Goal: Task Accomplishment & Management: Use online tool/utility

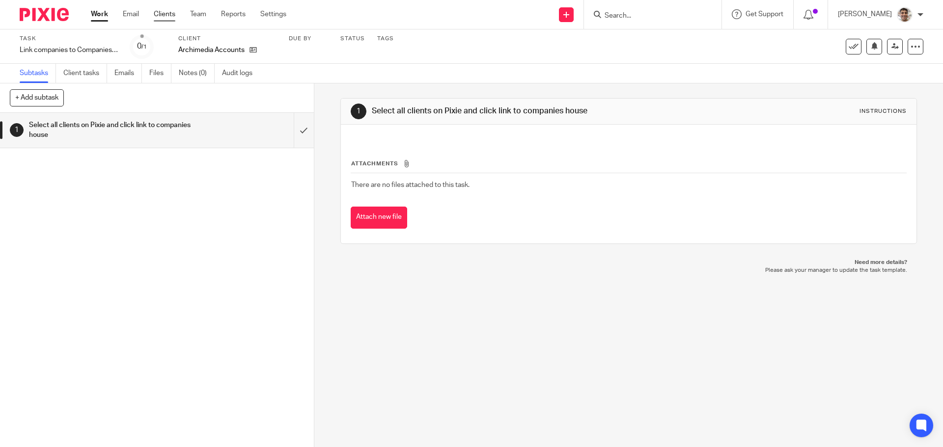
drag, startPoint x: 0, startPoint y: 0, endPoint x: 154, endPoint y: 16, distance: 154.5
click at [293, 123] on input "submit" at bounding box center [157, 130] width 314 height 35
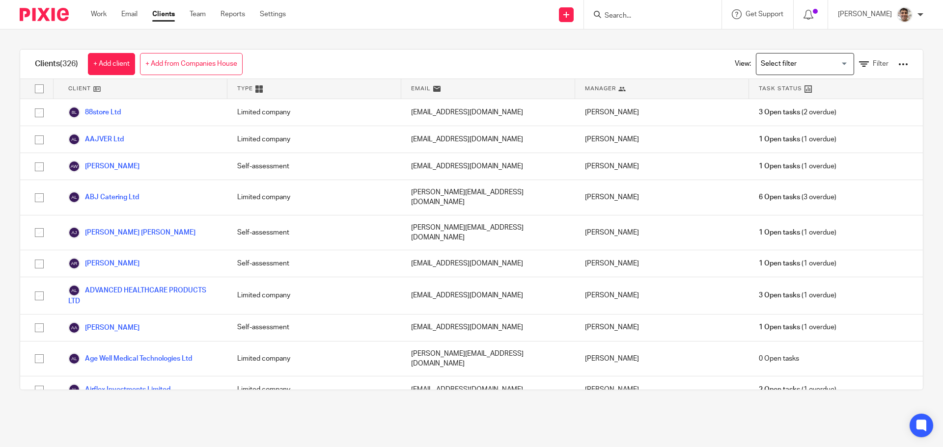
click at [797, 60] on input "Search for option" at bounding box center [802, 63] width 91 height 17
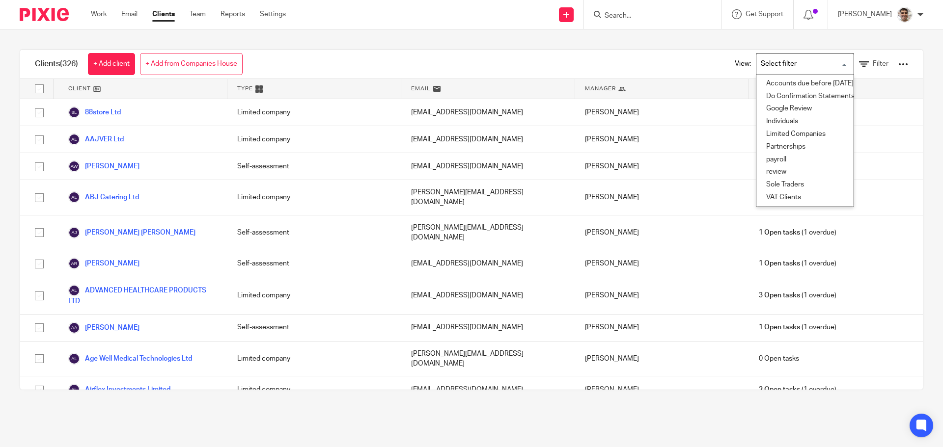
click at [830, 63] on input "Search for option" at bounding box center [802, 63] width 91 height 17
click at [803, 136] on li "Limited Companies" at bounding box center [804, 134] width 97 height 13
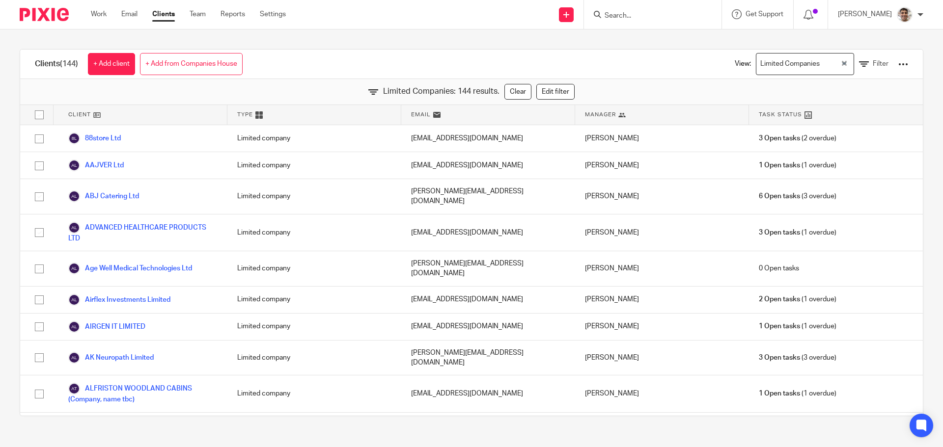
click at [40, 114] on input "checkbox" at bounding box center [39, 115] width 19 height 19
checkbox input "true"
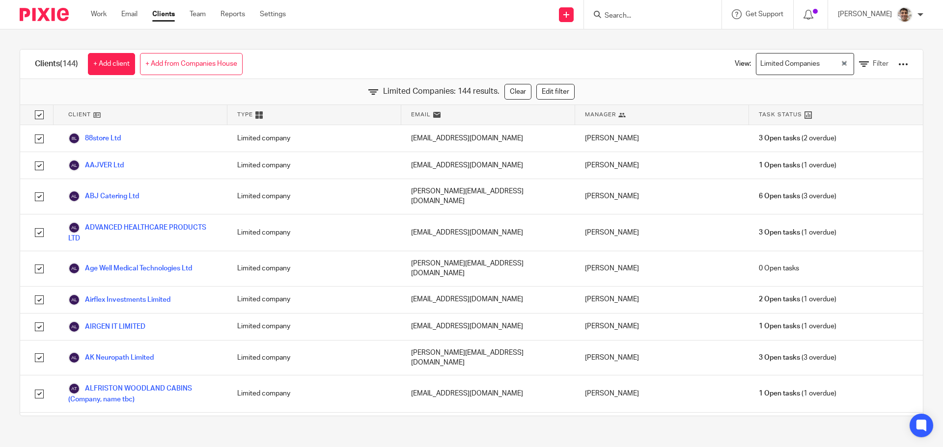
checkbox input "true"
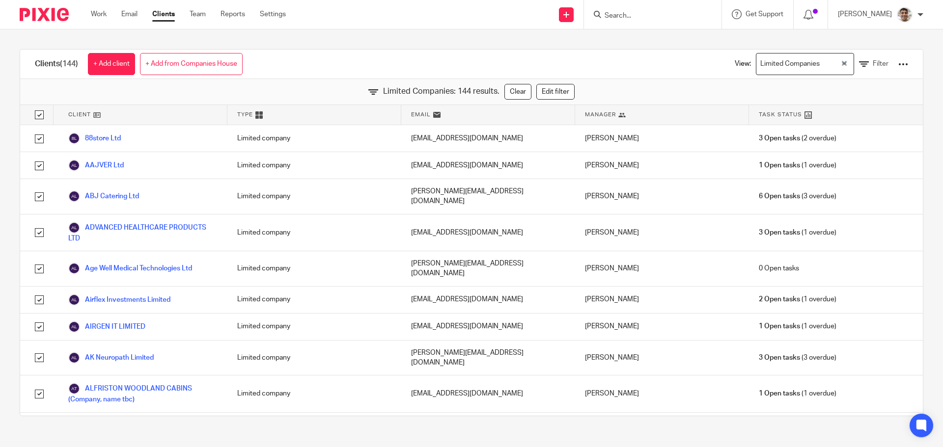
checkbox input "true"
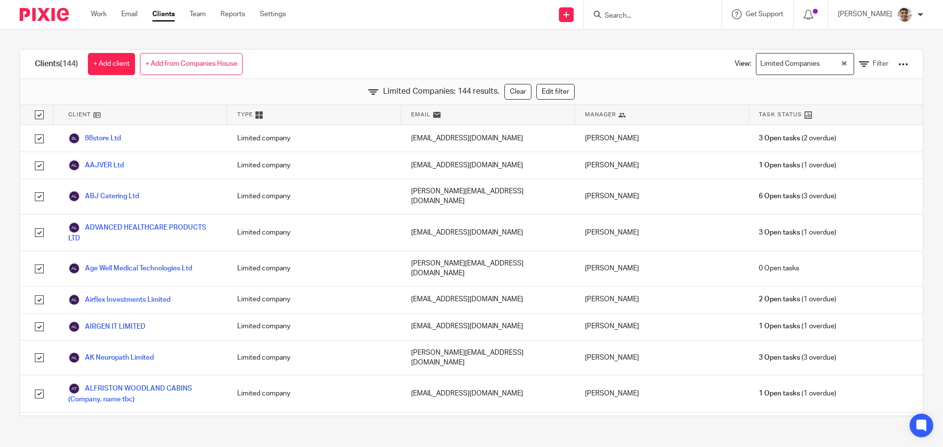
checkbox input "true"
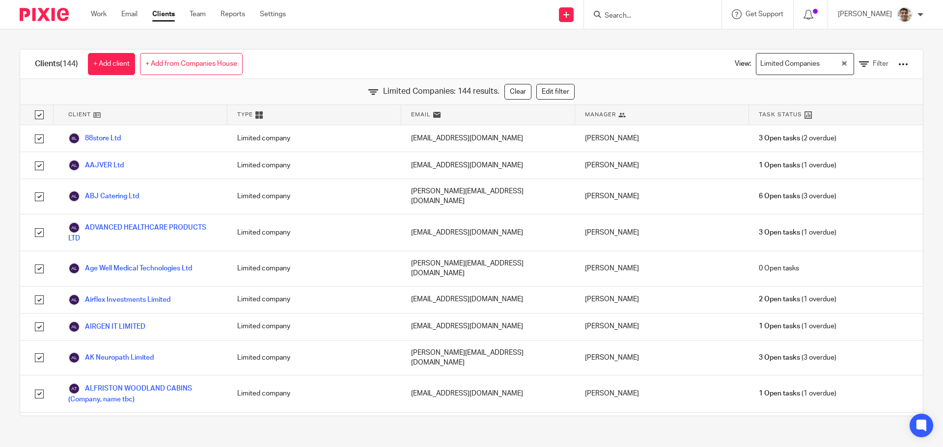
checkbox input "true"
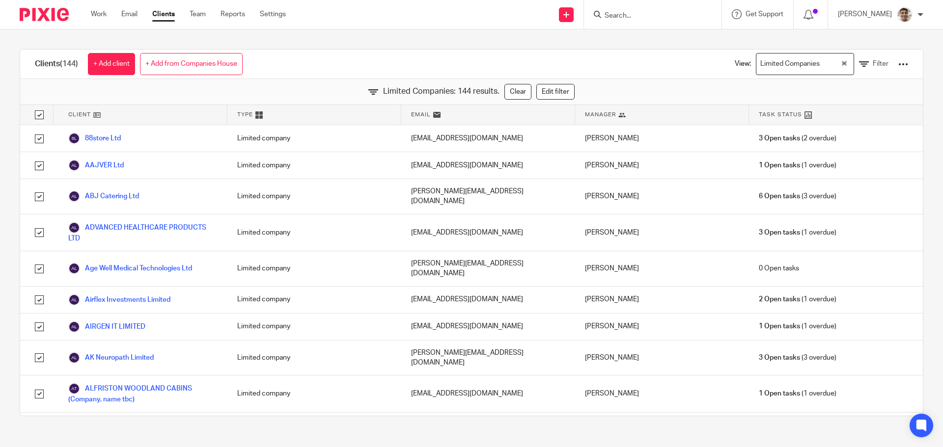
checkbox input "true"
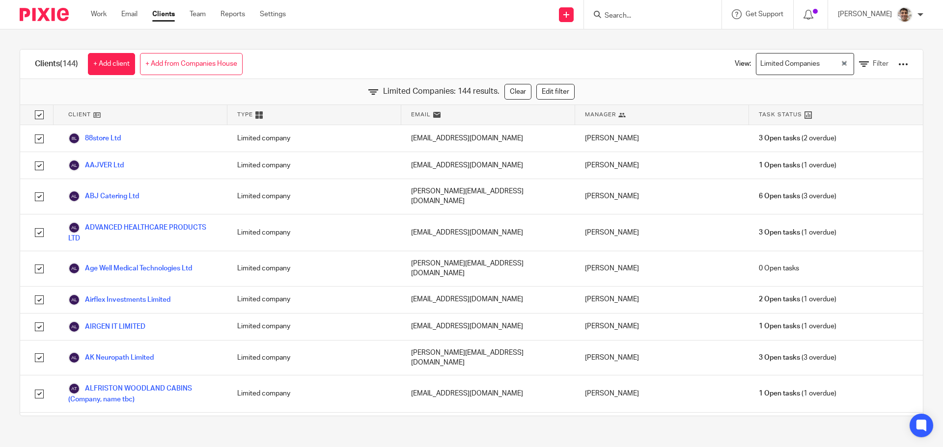
checkbox input "true"
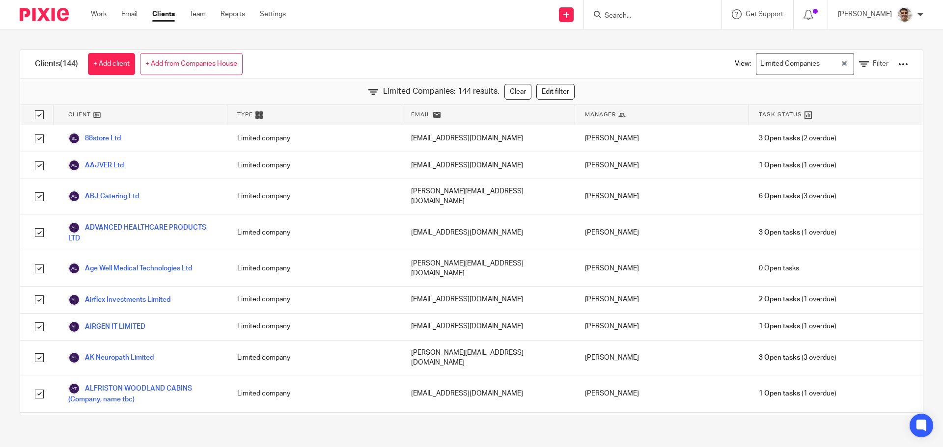
checkbox input "true"
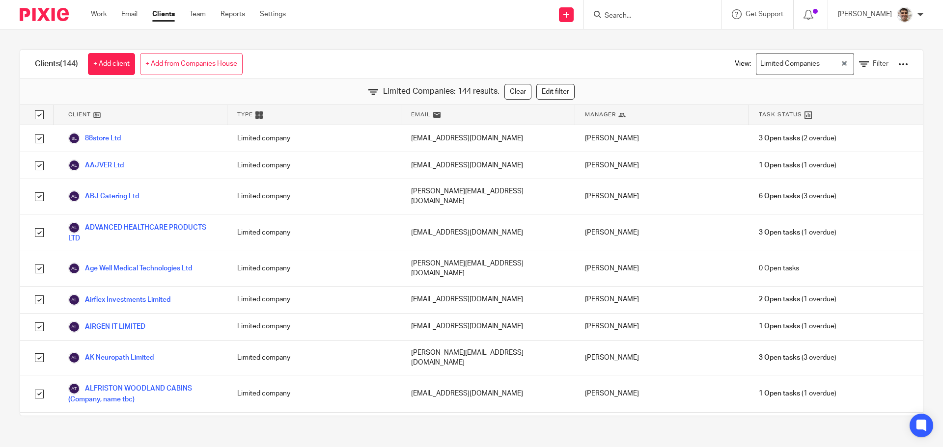
checkbox input "true"
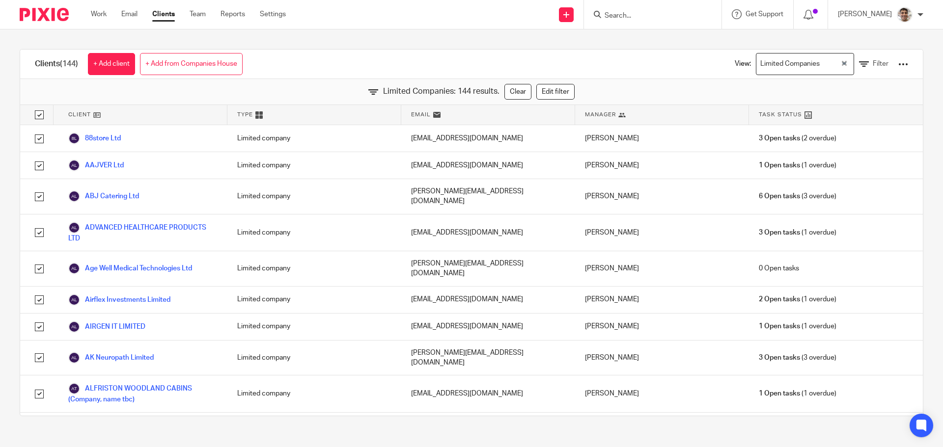
checkbox input "true"
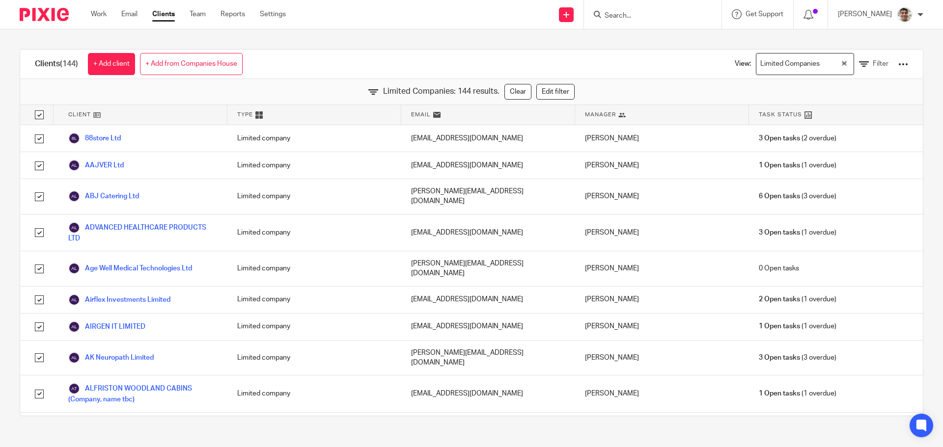
checkbox input "true"
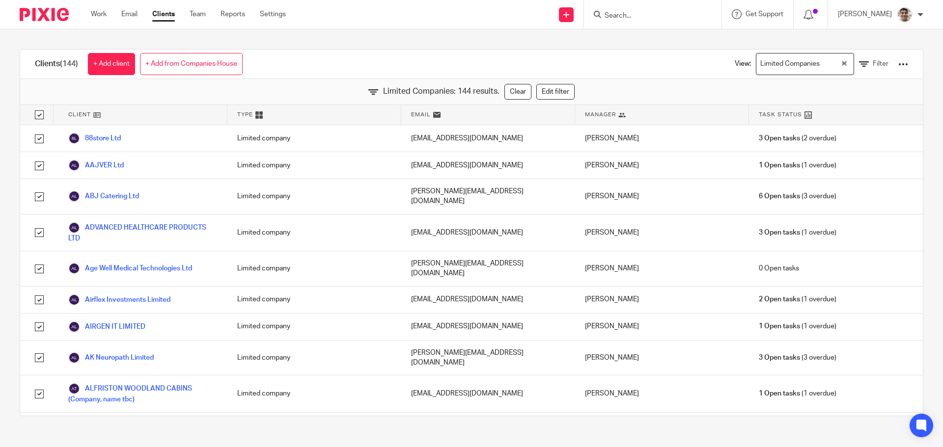
checkbox input "true"
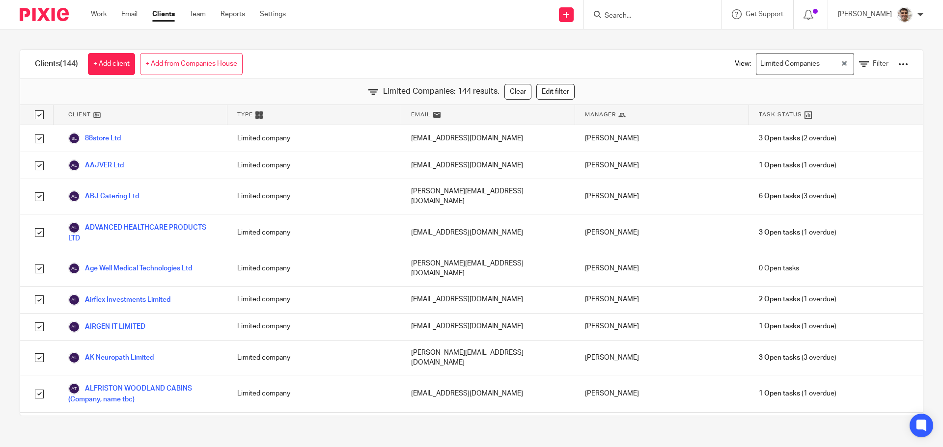
checkbox input "true"
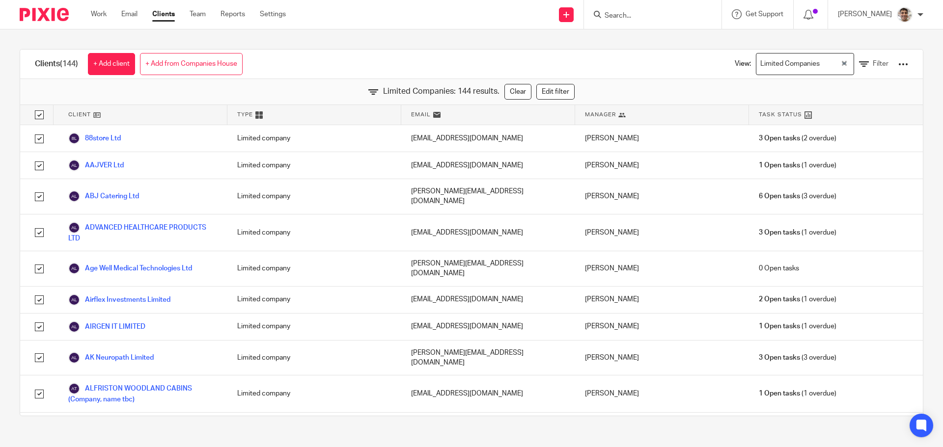
checkbox input "true"
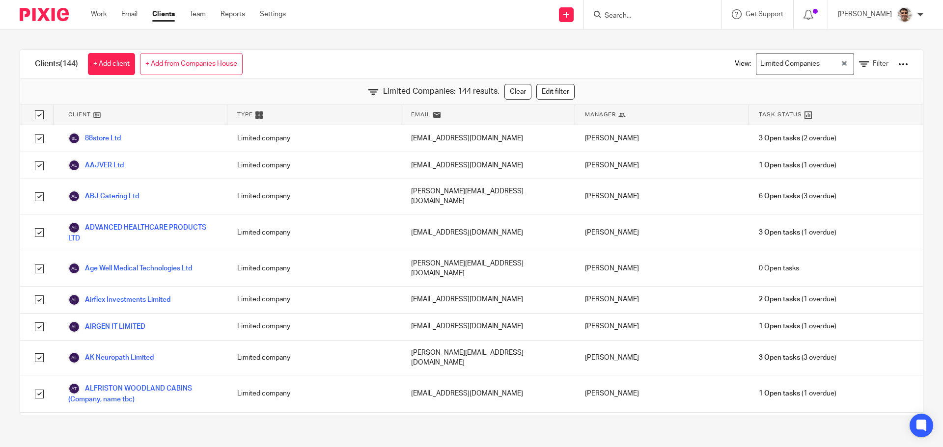
checkbox input "true"
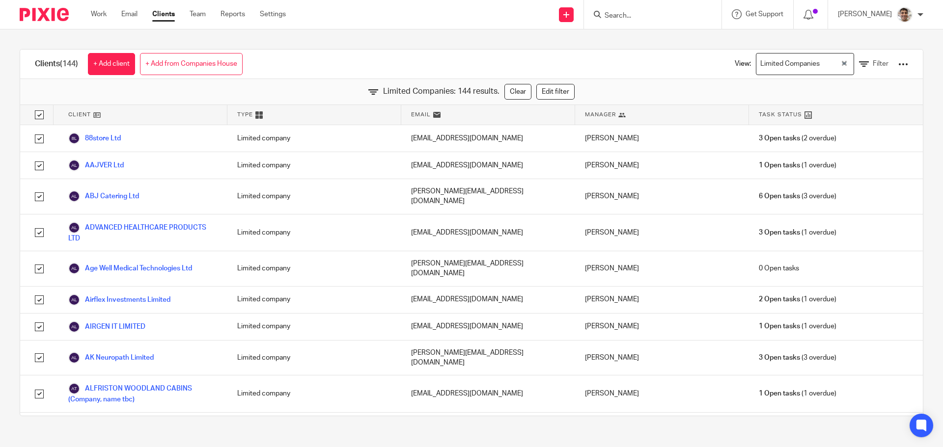
checkbox input "true"
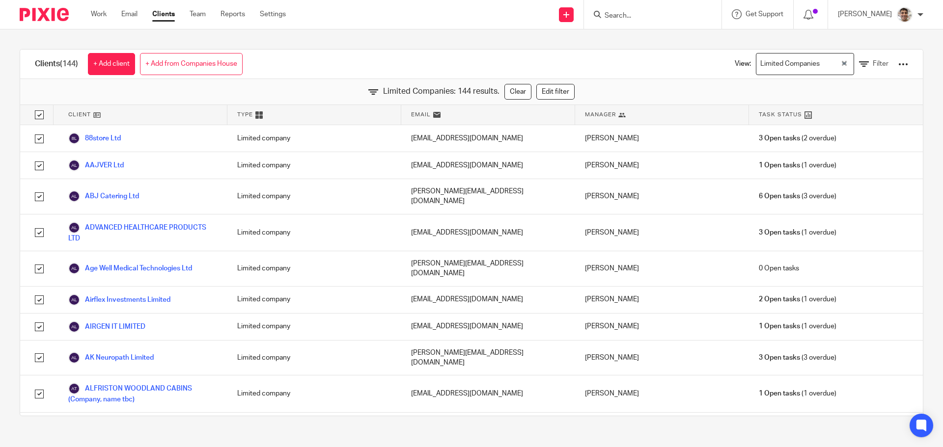
checkbox input "true"
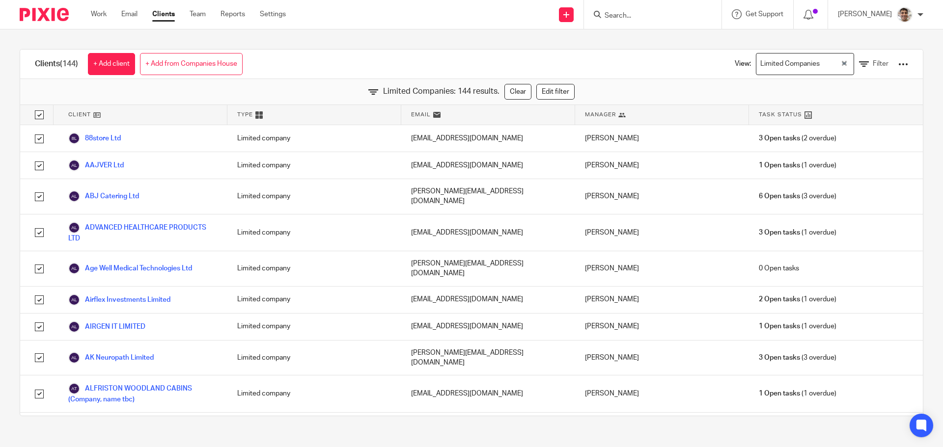
checkbox input "true"
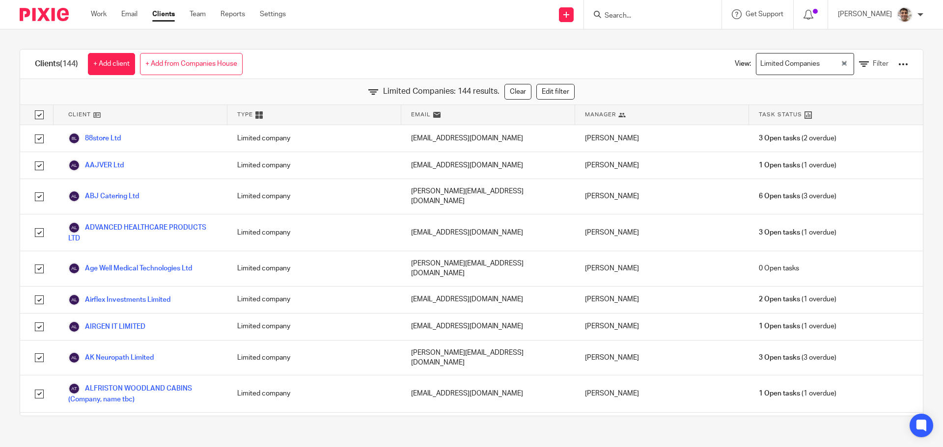
checkbox input "true"
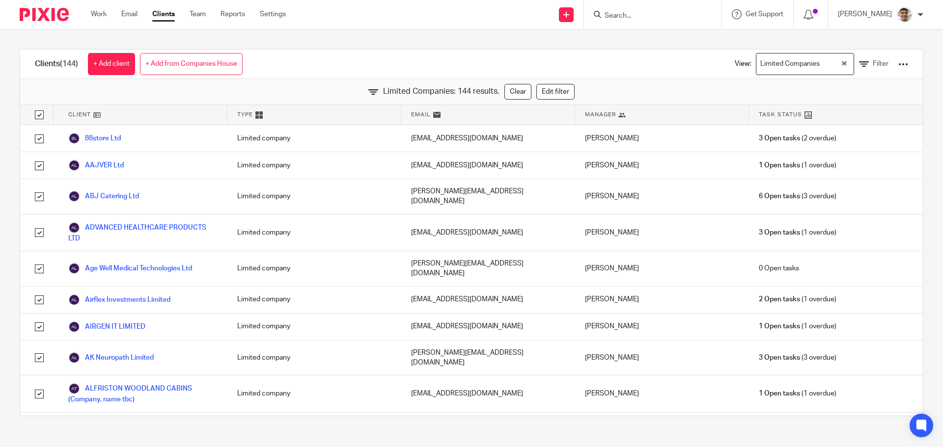
checkbox input "true"
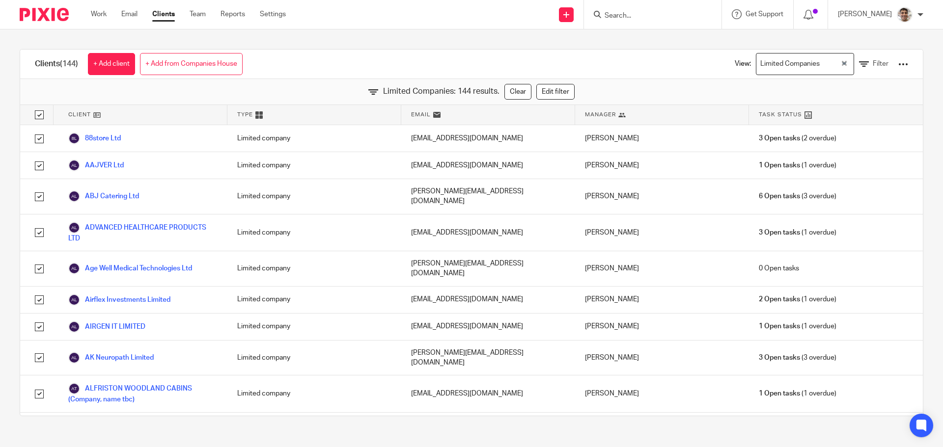
checkbox input "true"
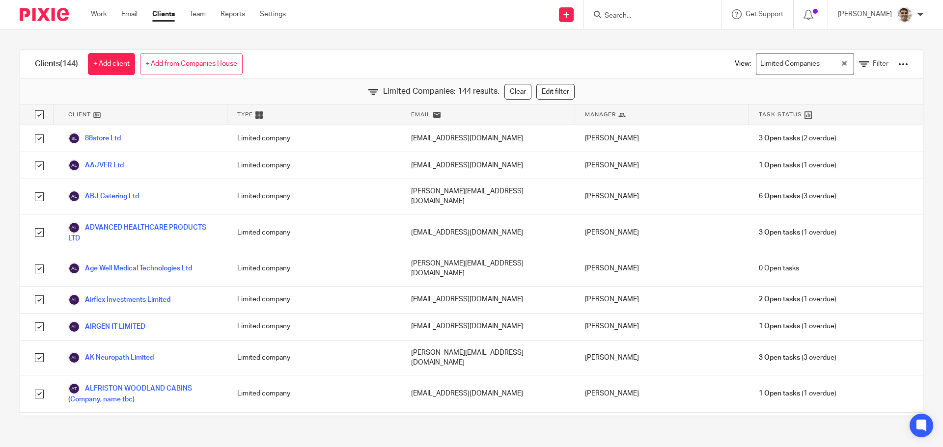
checkbox input "true"
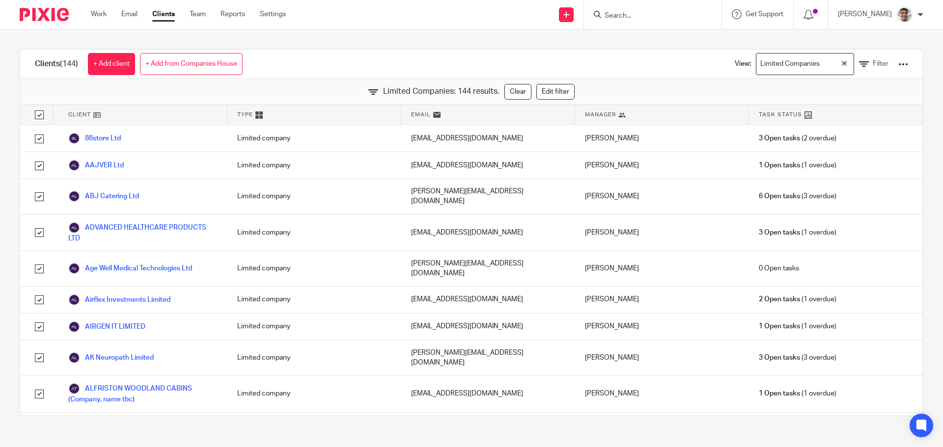
checkbox input "true"
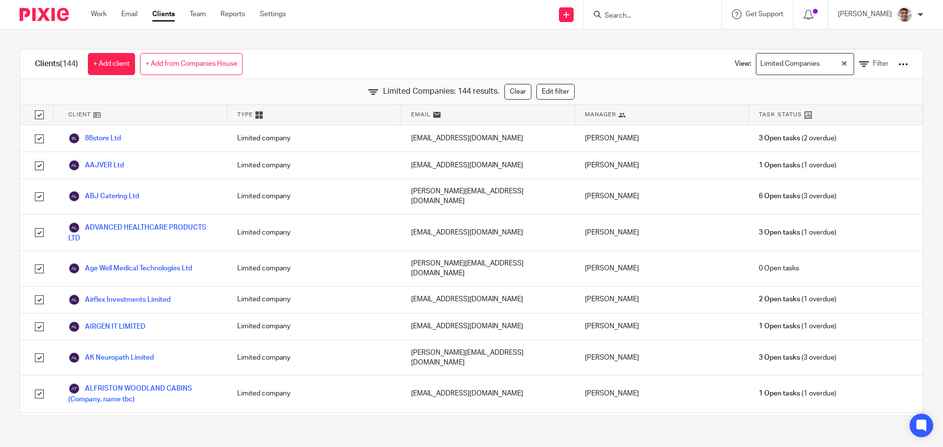
checkbox input "true"
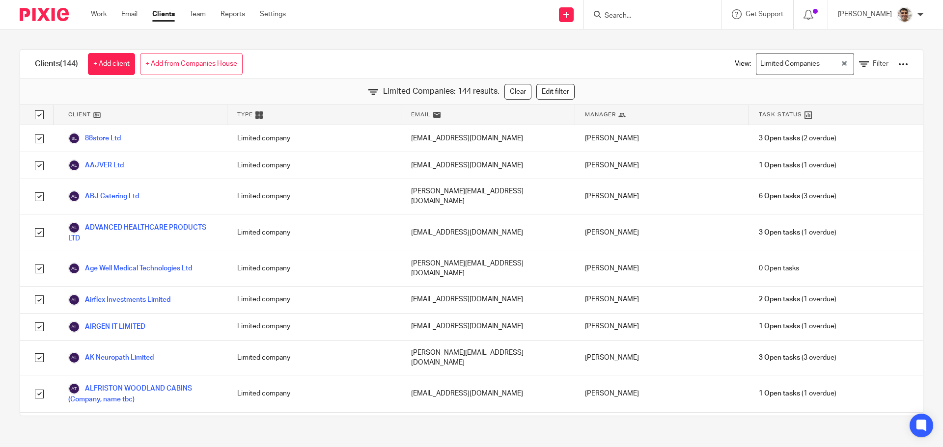
checkbox input "true"
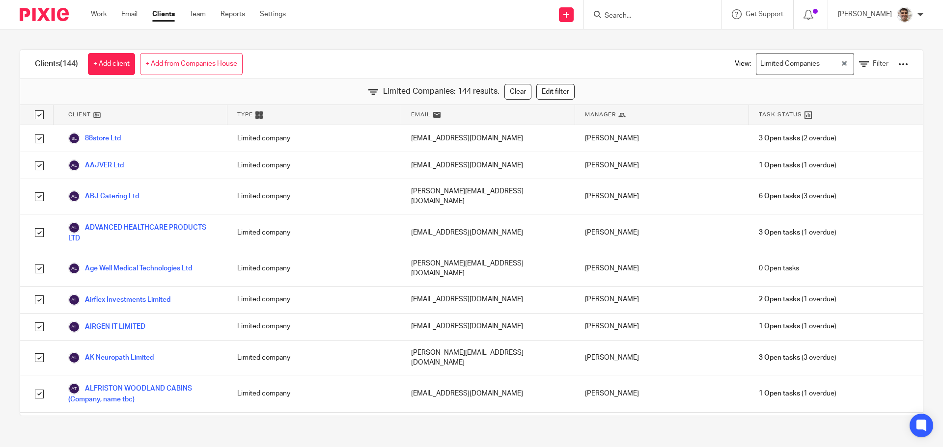
checkbox input "true"
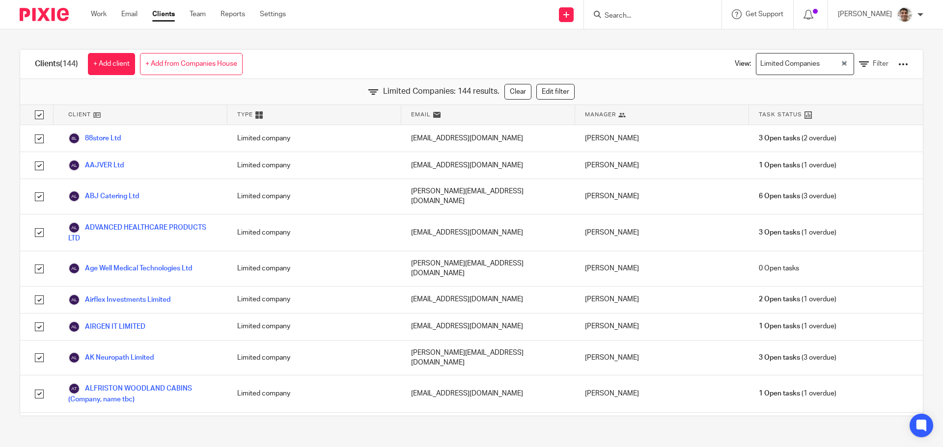
checkbox input "true"
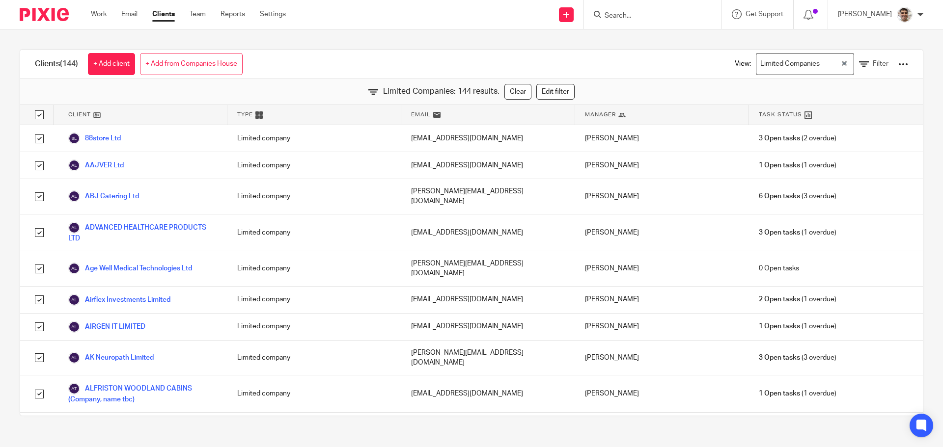
checkbox input "true"
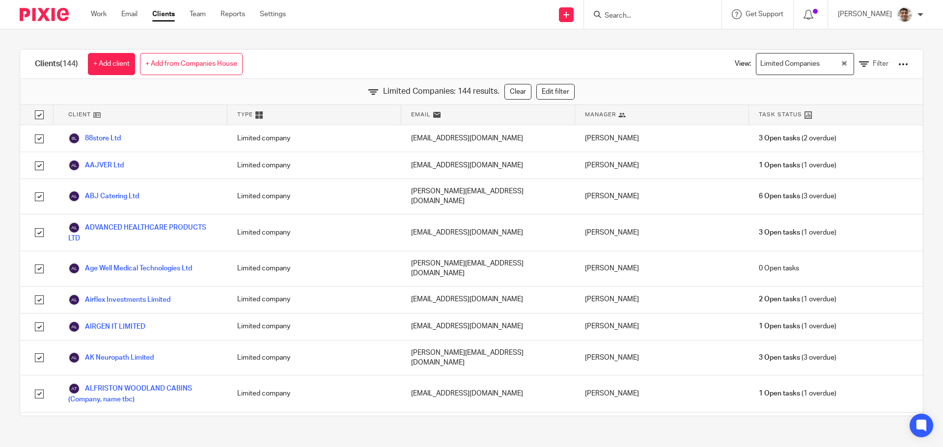
checkbox input "true"
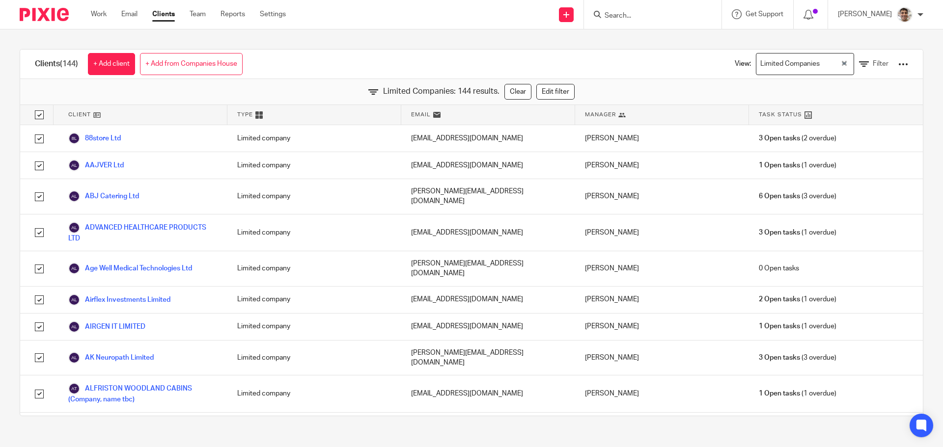
checkbox input "true"
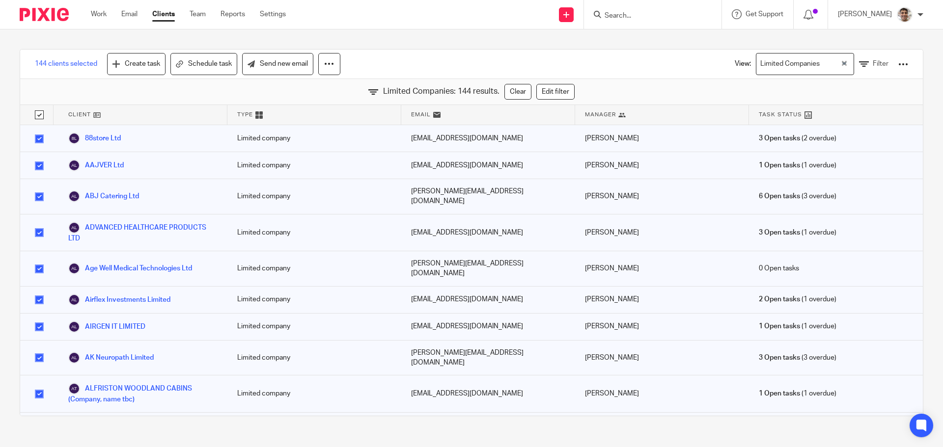
click at [898, 63] on div at bounding box center [903, 64] width 10 height 10
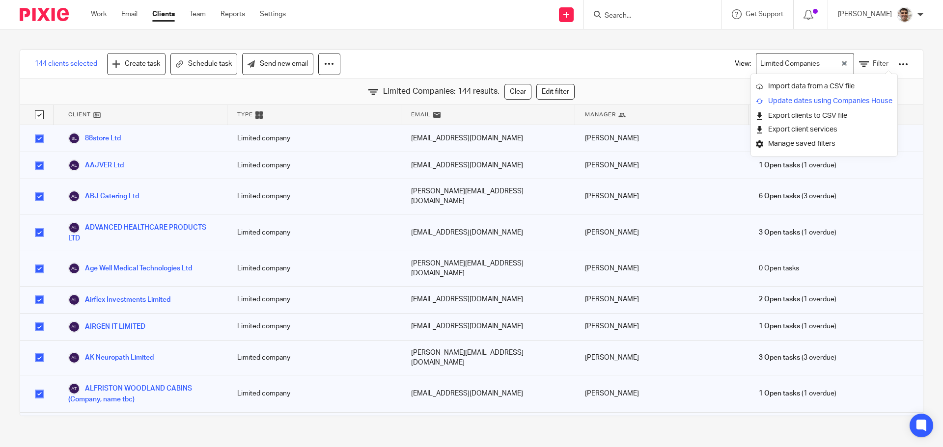
click at [813, 102] on link "Update dates using Companies House" at bounding box center [824, 101] width 136 height 15
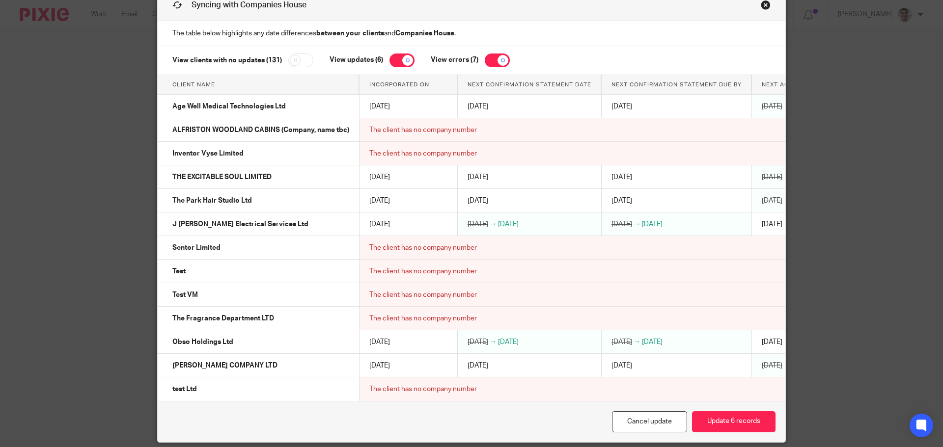
scroll to position [92, 0]
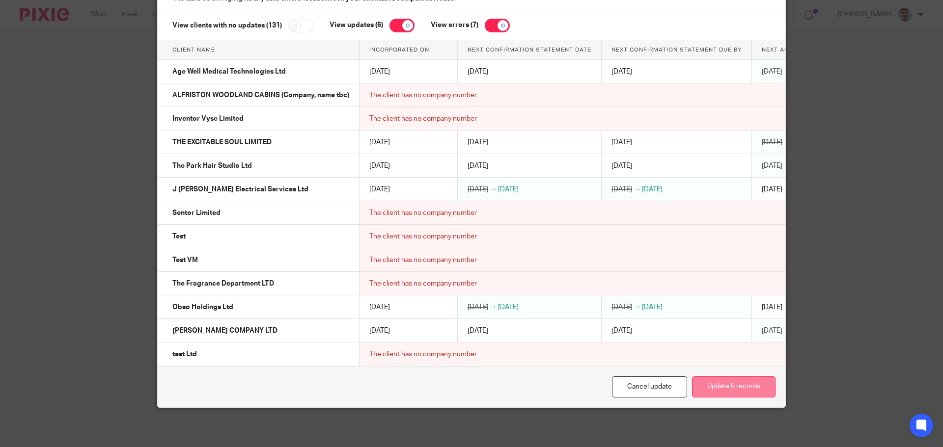
click at [717, 389] on button "Update 6 records" at bounding box center [733, 387] width 83 height 21
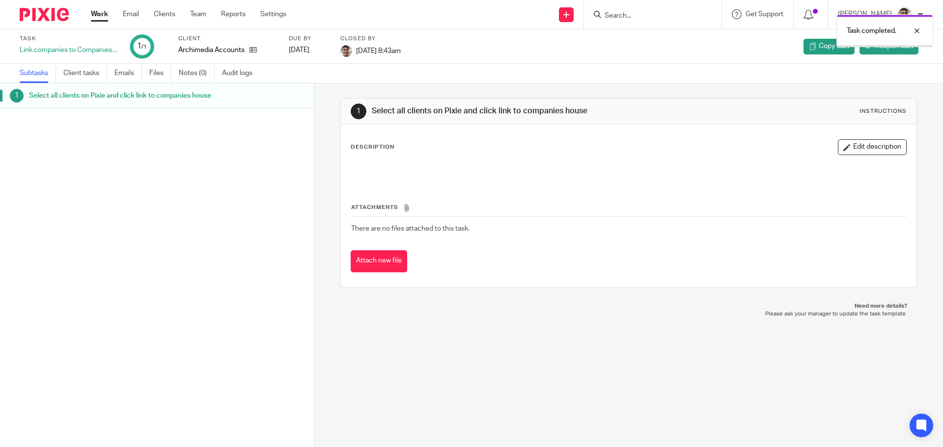
click at [99, 15] on link "Work" at bounding box center [99, 14] width 17 height 10
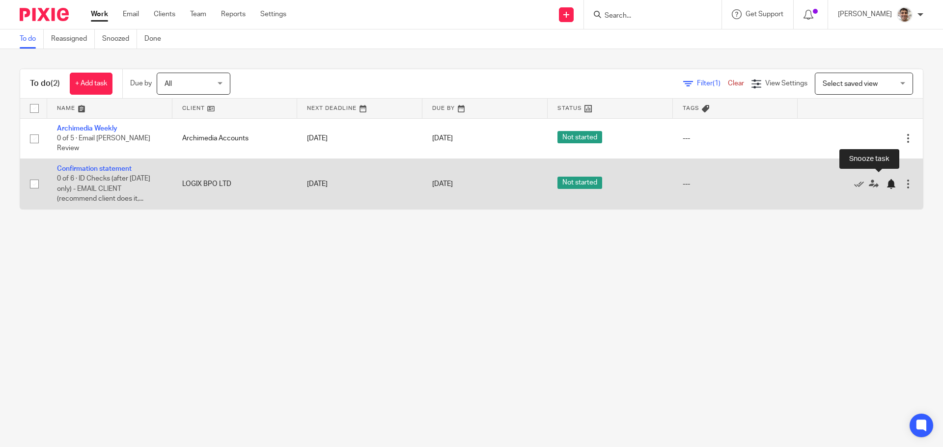
click at [886, 179] on div at bounding box center [891, 184] width 10 height 10
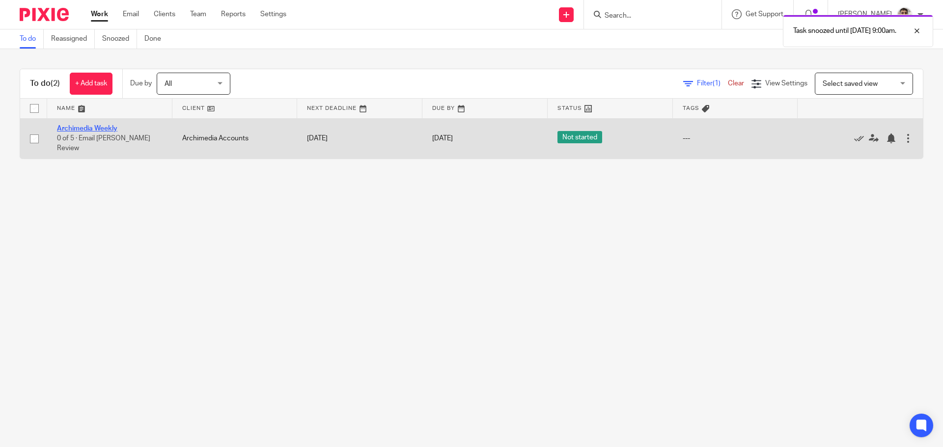
click at [98, 128] on link "Archimedia Weekly" at bounding box center [87, 128] width 60 height 7
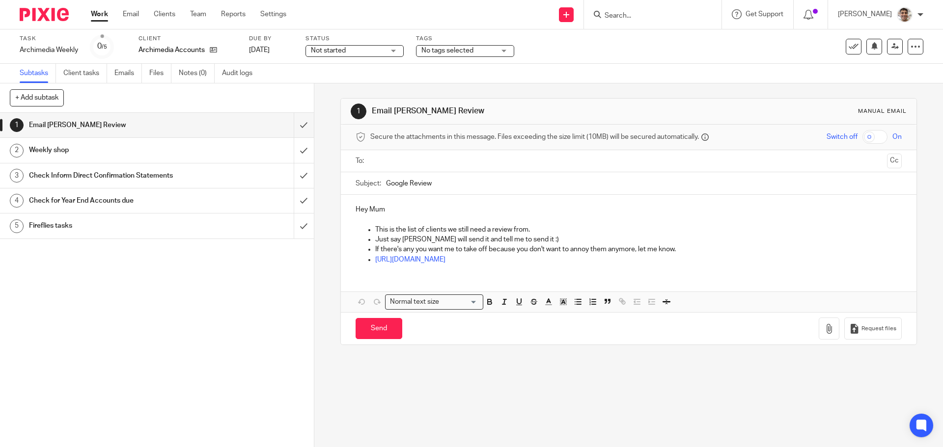
click at [420, 163] on input "text" at bounding box center [628, 161] width 509 height 11
click at [367, 328] on input "Send" at bounding box center [378, 330] width 47 height 21
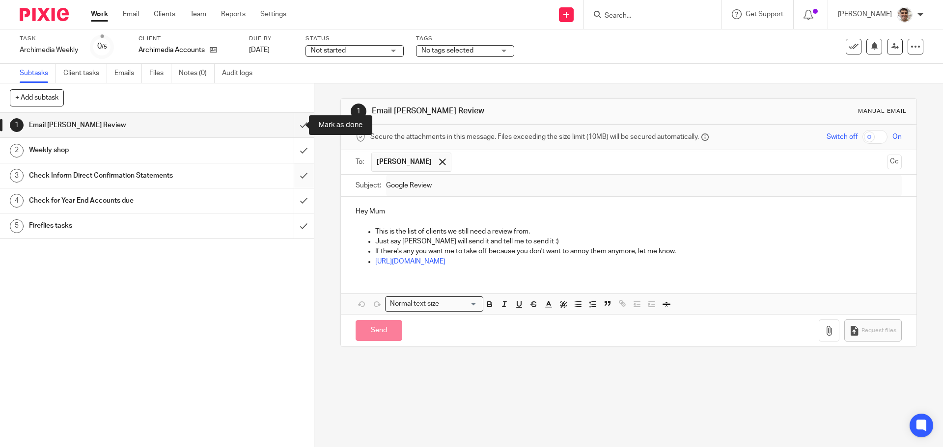
type input "Sent"
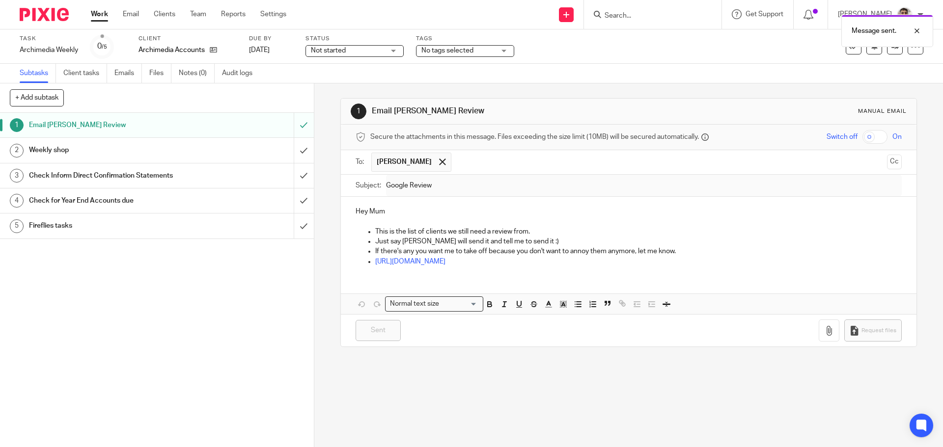
click at [203, 159] on link "2 Weekly shop" at bounding box center [147, 150] width 294 height 25
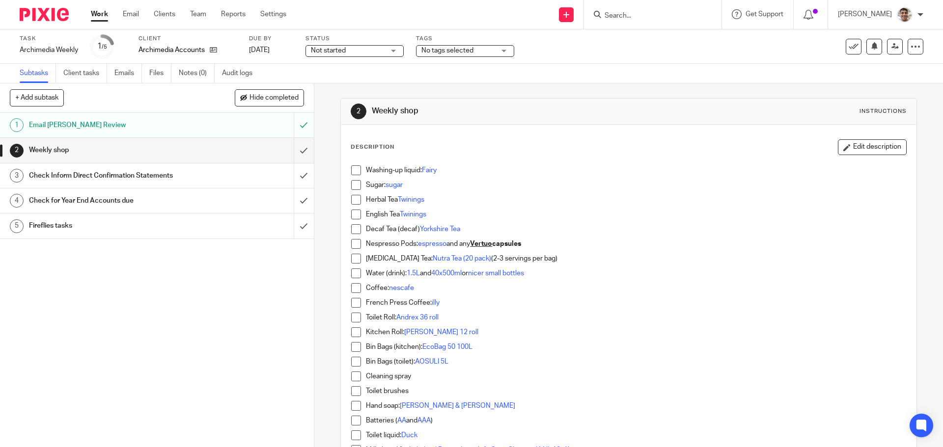
click at [212, 177] on div "Check Inform Direct Confirmation Statements" at bounding box center [156, 175] width 255 height 15
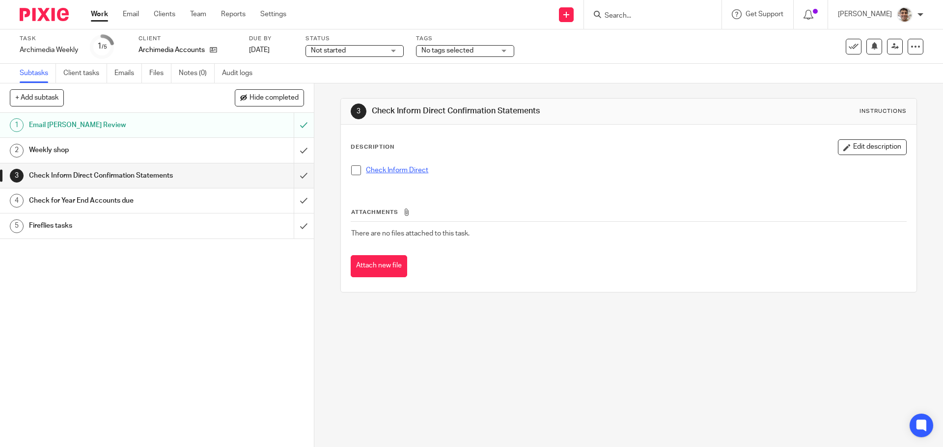
click at [384, 173] on link "Check Inform Direct" at bounding box center [397, 170] width 62 height 7
click at [352, 170] on span at bounding box center [356, 170] width 10 height 10
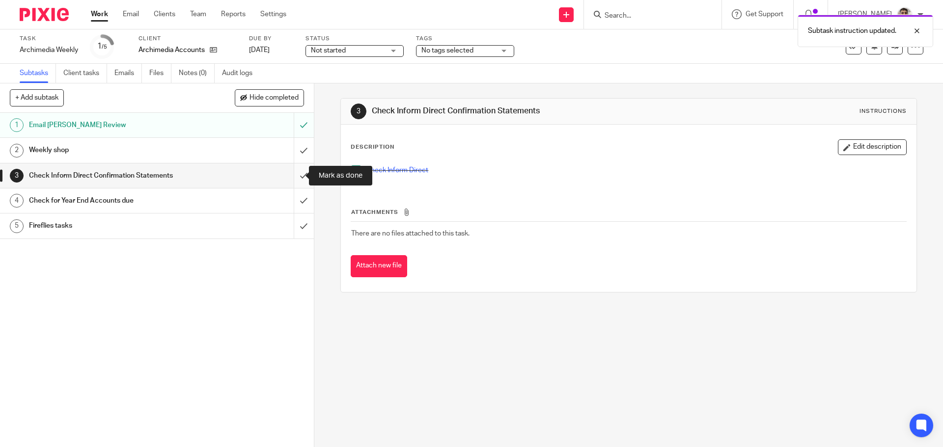
click at [294, 175] on input "submit" at bounding box center [157, 175] width 314 height 25
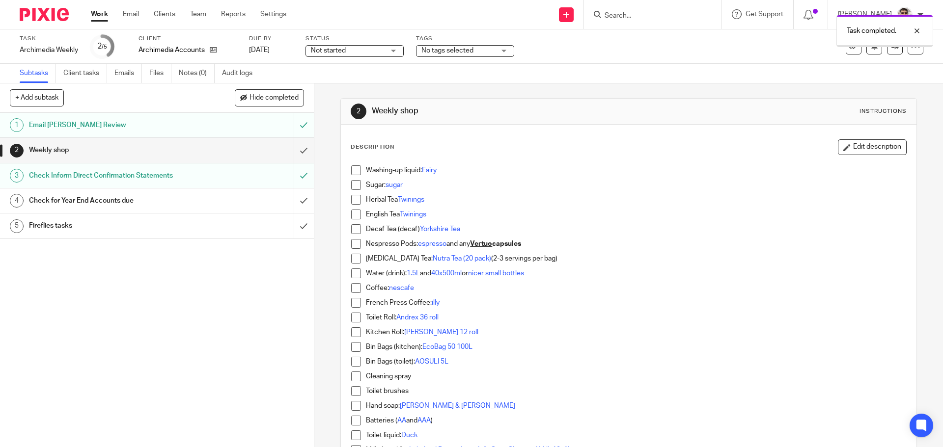
click at [230, 199] on div "Check for Year End Accounts due" at bounding box center [156, 200] width 255 height 15
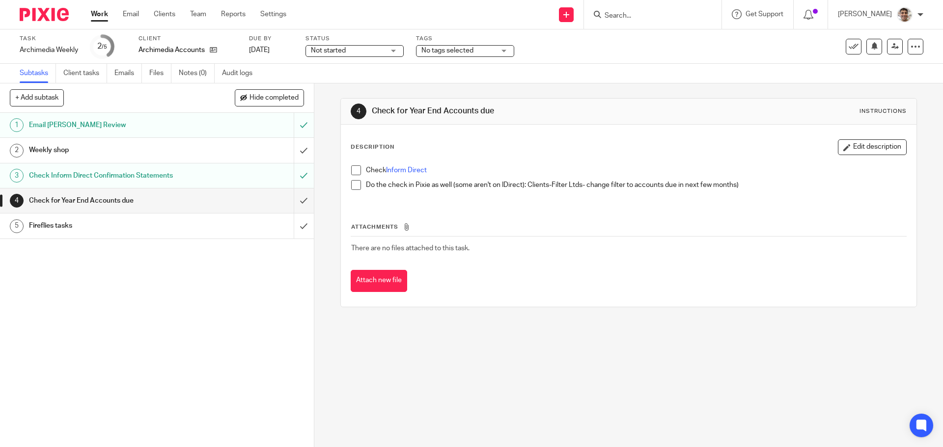
drag, startPoint x: 353, startPoint y: 170, endPoint x: 353, endPoint y: 181, distance: 11.3
click at [353, 170] on span at bounding box center [356, 170] width 10 height 10
click at [353, 187] on span at bounding box center [356, 185] width 10 height 10
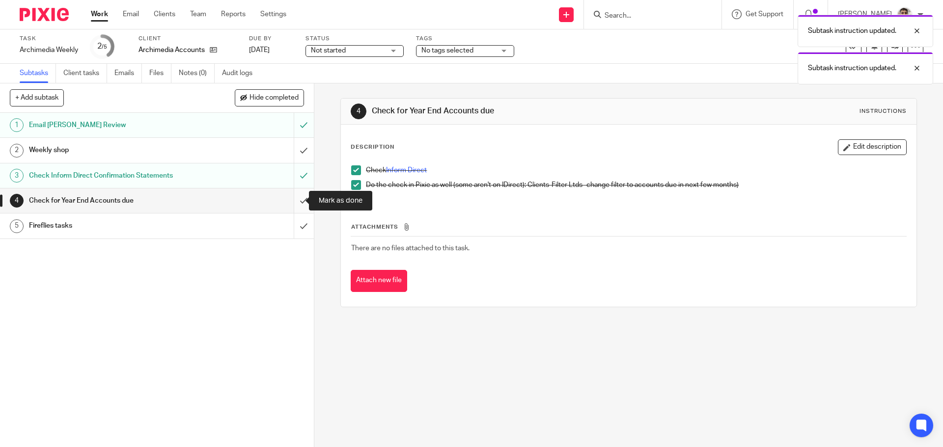
click at [292, 202] on input "submit" at bounding box center [157, 201] width 314 height 25
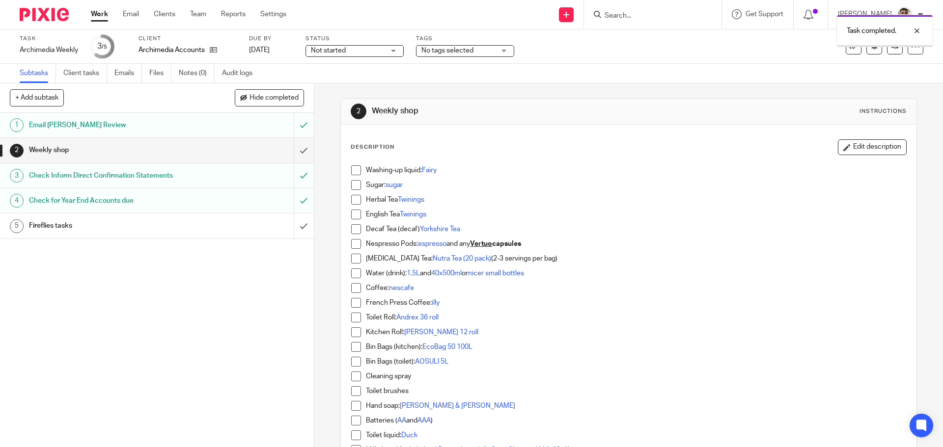
click at [219, 231] on div "Fireflies tasks" at bounding box center [156, 225] width 255 height 15
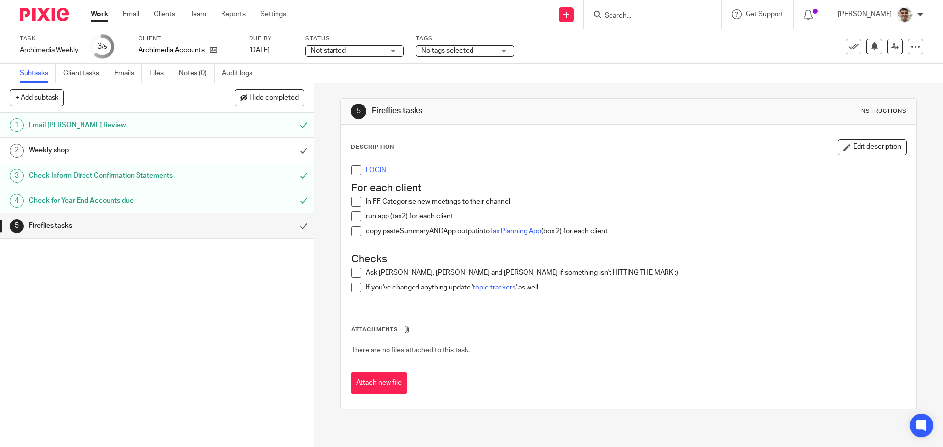
click at [366, 169] on link "LOGIN" at bounding box center [376, 170] width 20 height 7
click at [631, 16] on input "Search" at bounding box center [647, 16] width 88 height 9
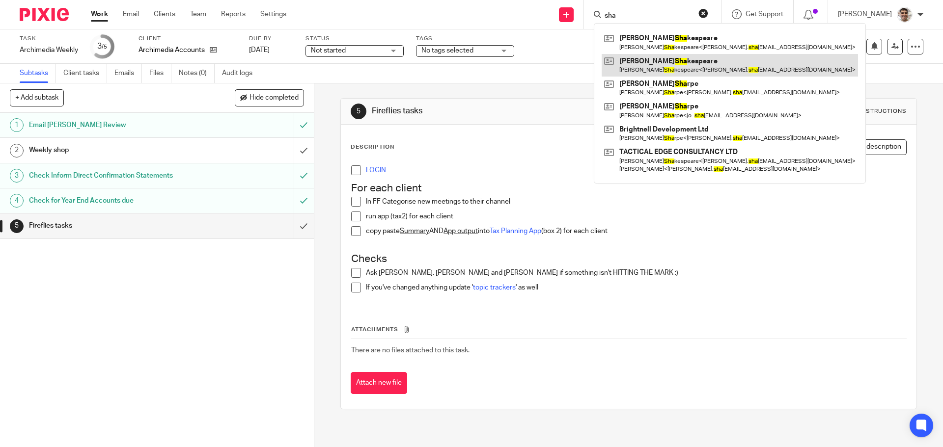
type input "sha"
click at [666, 58] on link at bounding box center [729, 65] width 256 height 23
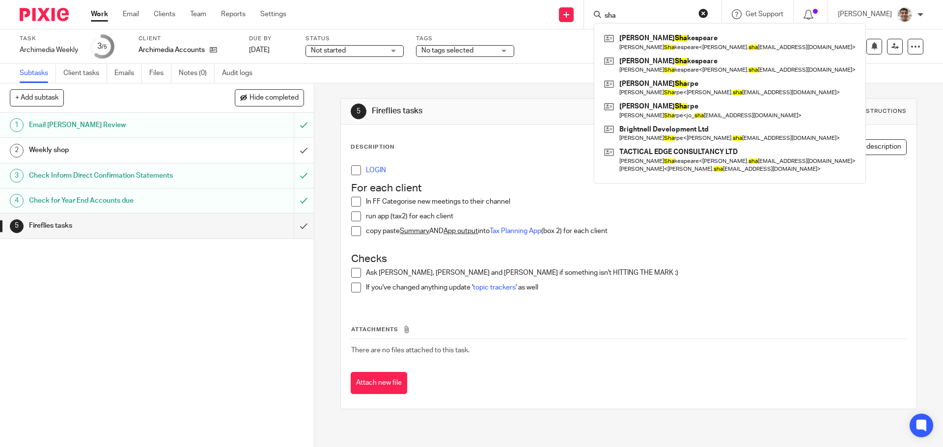
click at [517, 36] on div "Task Archimedia Weekly Save Archimedia Weekly 3 /5 Client Archimedia Accounts D…" at bounding box center [396, 47] width 753 height 24
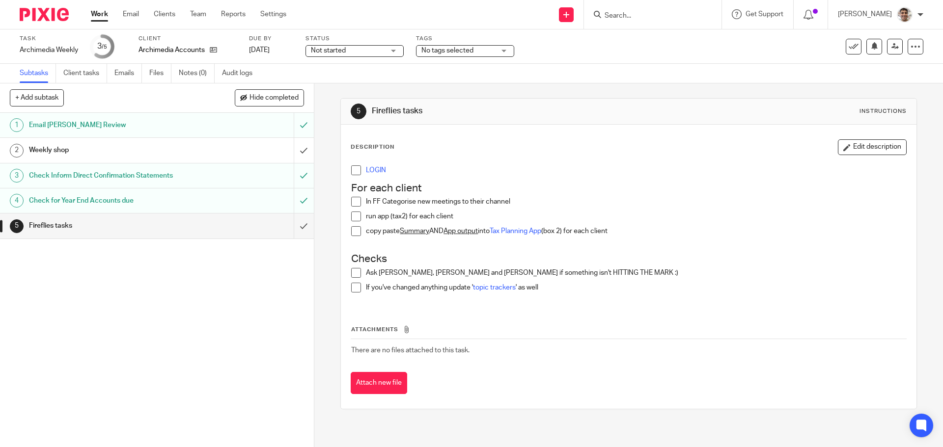
click at [351, 171] on span at bounding box center [356, 170] width 10 height 10
drag, startPoint x: 352, startPoint y: 198, endPoint x: 353, endPoint y: 203, distance: 4.9
click at [352, 199] on span at bounding box center [356, 202] width 10 height 10
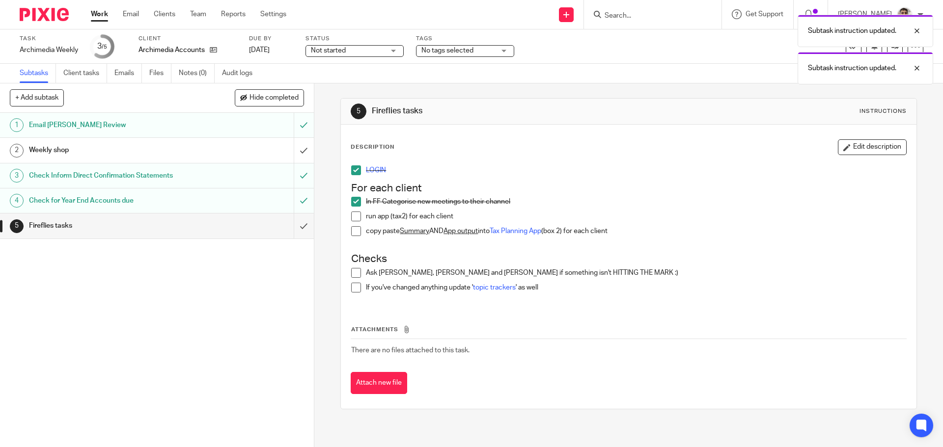
click at [353, 216] on span at bounding box center [356, 217] width 10 height 10
click at [351, 229] on span at bounding box center [356, 231] width 10 height 10
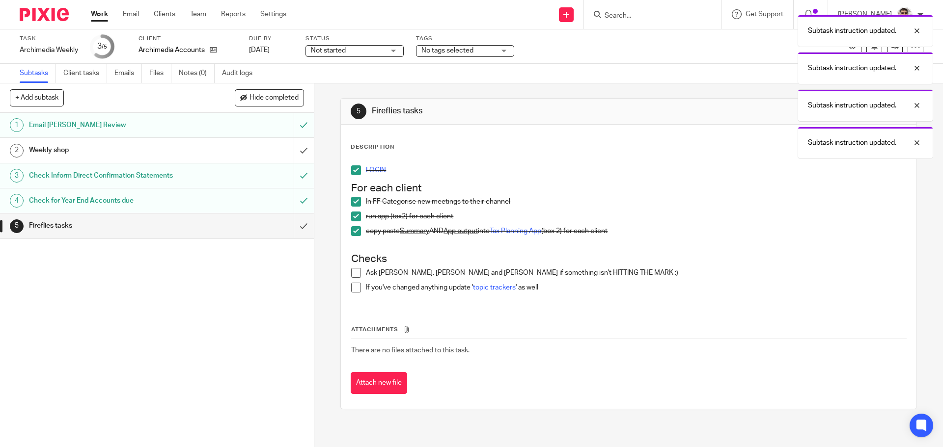
click at [354, 270] on span at bounding box center [356, 273] width 10 height 10
click at [355, 290] on span at bounding box center [356, 288] width 10 height 10
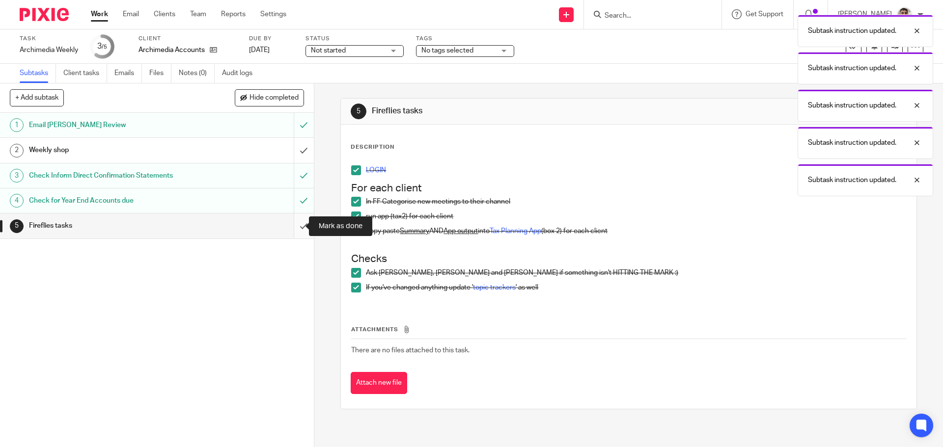
click at [297, 232] on input "submit" at bounding box center [157, 226] width 314 height 25
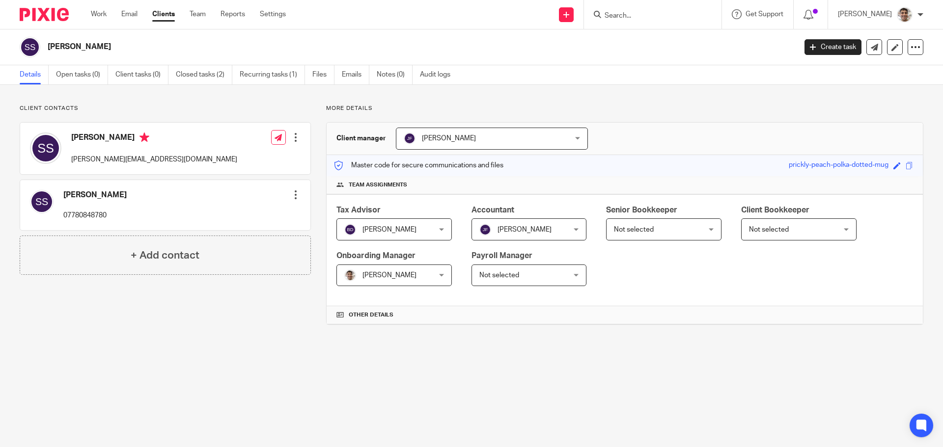
click at [660, 15] on input "Search" at bounding box center [647, 16] width 88 height 9
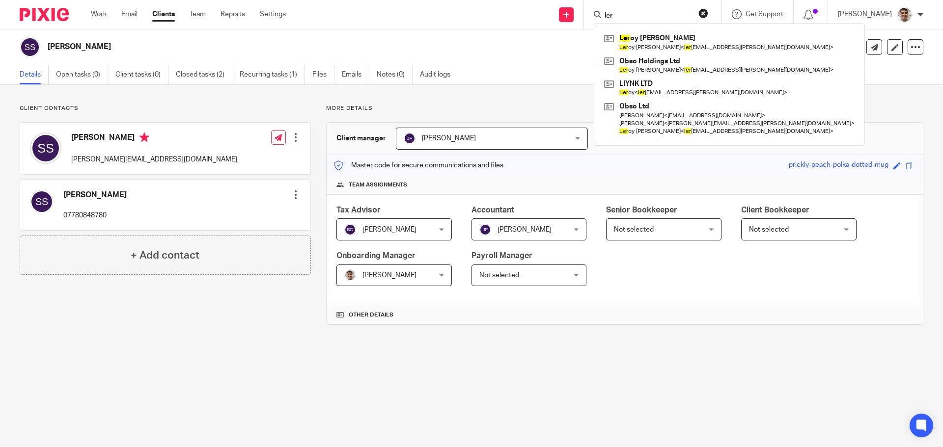
type input "ler"
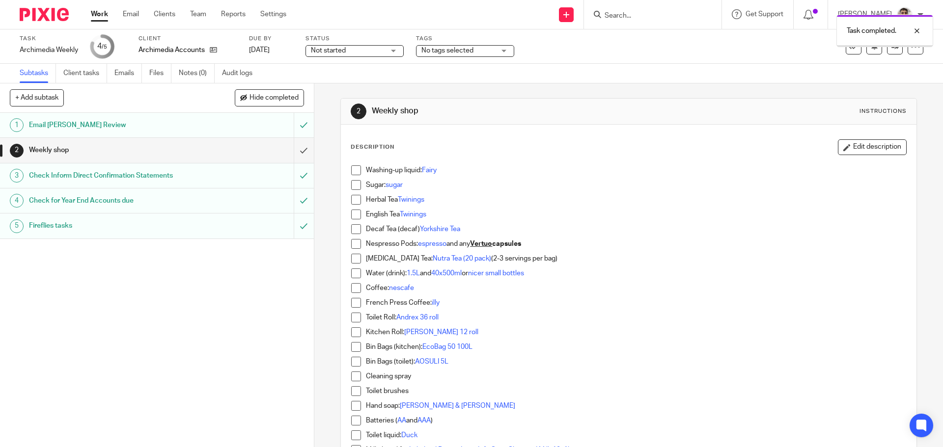
drag, startPoint x: 220, startPoint y: 335, endPoint x: 226, endPoint y: 324, distance: 12.7
click at [220, 335] on div "1 Email [PERSON_NAME] Review 2 Weekly shop 3 Check Inform Direct Confirmation S…" at bounding box center [157, 280] width 314 height 334
click at [227, 322] on div "1 Email [PERSON_NAME] Review 2 Weekly shop 3 Check Inform Direct Confirmation S…" at bounding box center [157, 280] width 314 height 334
click at [97, 14] on link "Work" at bounding box center [99, 14] width 17 height 10
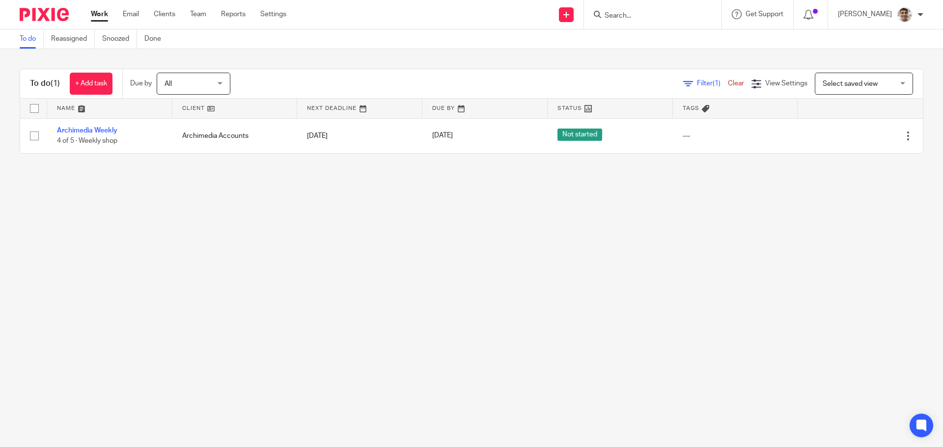
drag, startPoint x: 359, startPoint y: 265, endPoint x: 360, endPoint y: 248, distance: 16.2
click at [359, 265] on main "To do Reassigned Snoozed Done To do (1) + Add task Due by All All Today Tomorro…" at bounding box center [471, 223] width 943 height 447
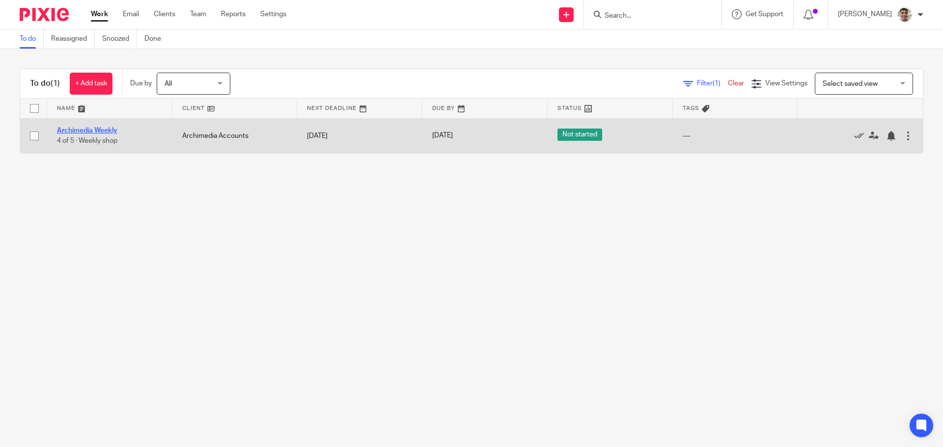
click at [109, 130] on link "Archimedia Weekly" at bounding box center [87, 130] width 60 height 7
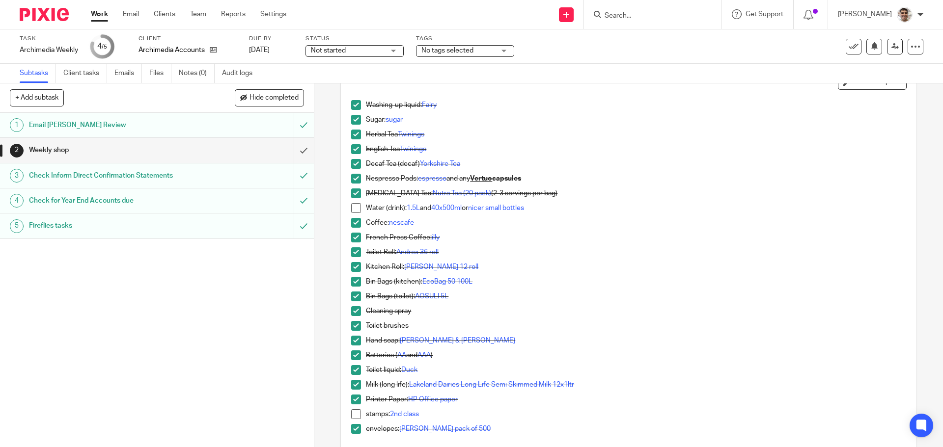
scroll to position [131, 0]
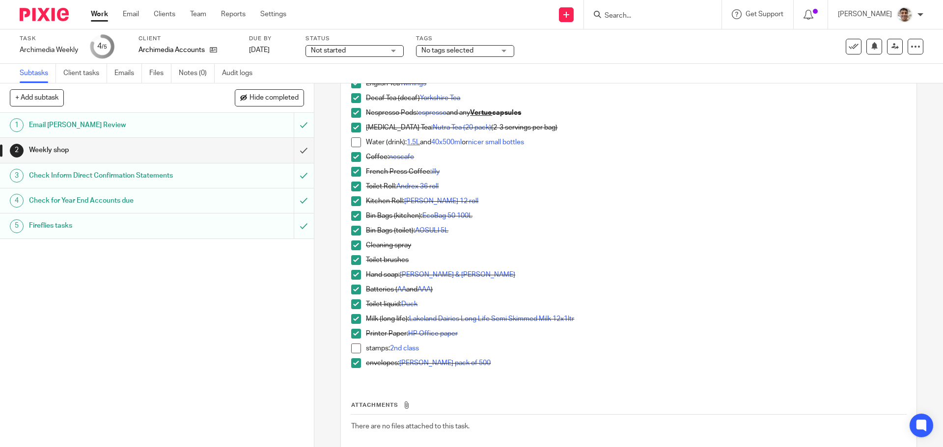
click at [408, 142] on link "1.5L" at bounding box center [413, 142] width 13 height 7
click at [352, 141] on span at bounding box center [356, 142] width 10 height 10
click at [411, 350] on link "2nd class" at bounding box center [404, 348] width 29 height 7
click at [351, 346] on span at bounding box center [356, 349] width 10 height 10
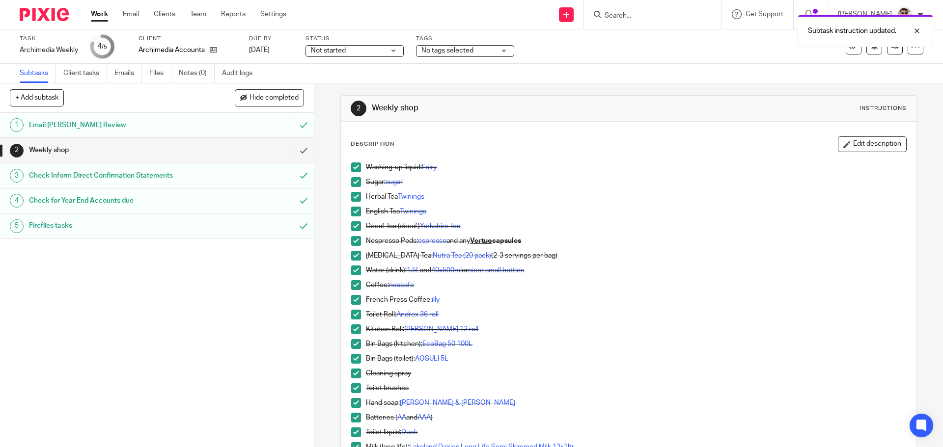
scroll to position [0, 0]
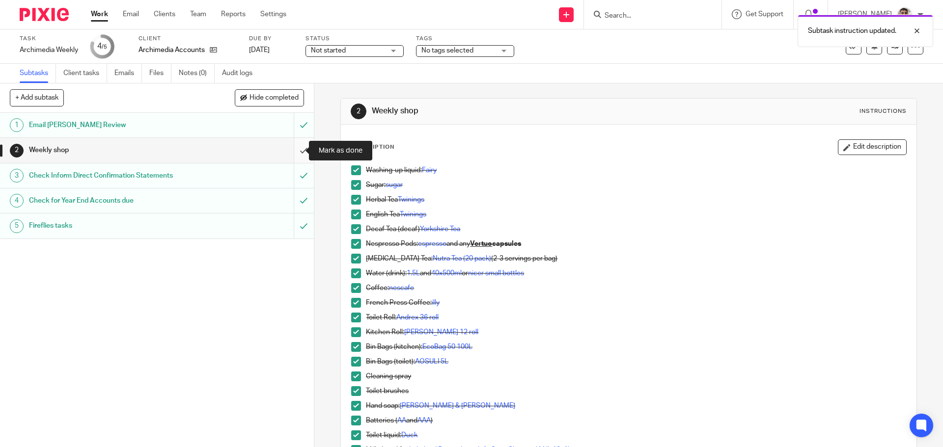
click at [290, 146] on input "submit" at bounding box center [157, 150] width 314 height 25
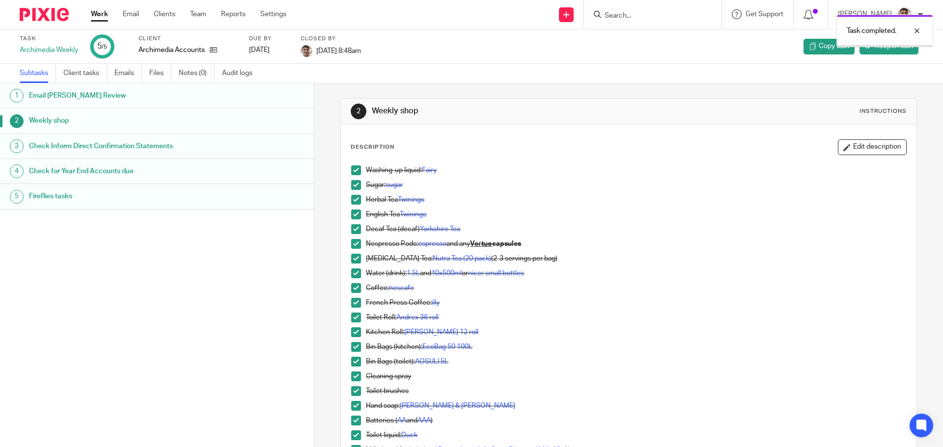
click at [91, 13] on link "Work" at bounding box center [99, 14] width 17 height 10
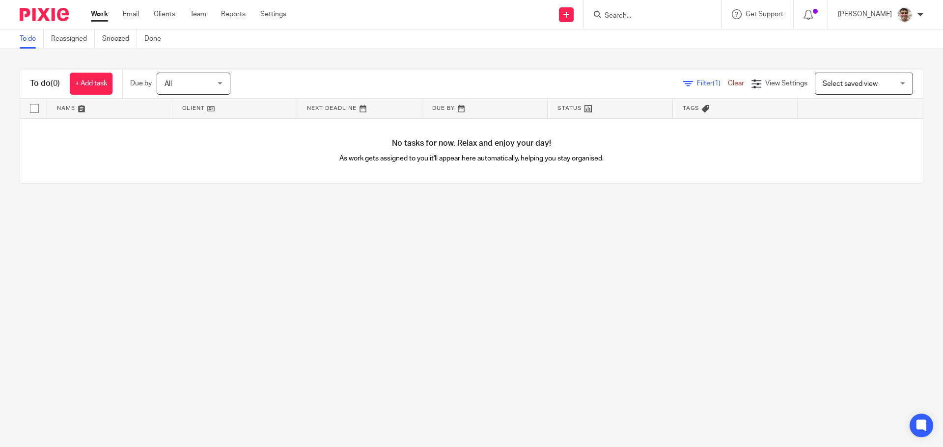
click at [668, 20] on input "Search" at bounding box center [647, 16] width 88 height 9
type input "e"
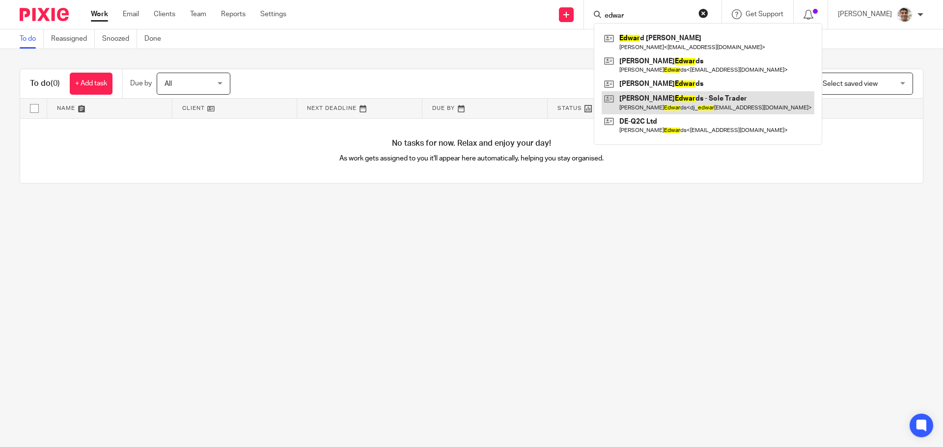
type input "edwar"
click at [680, 100] on link at bounding box center [707, 102] width 213 height 23
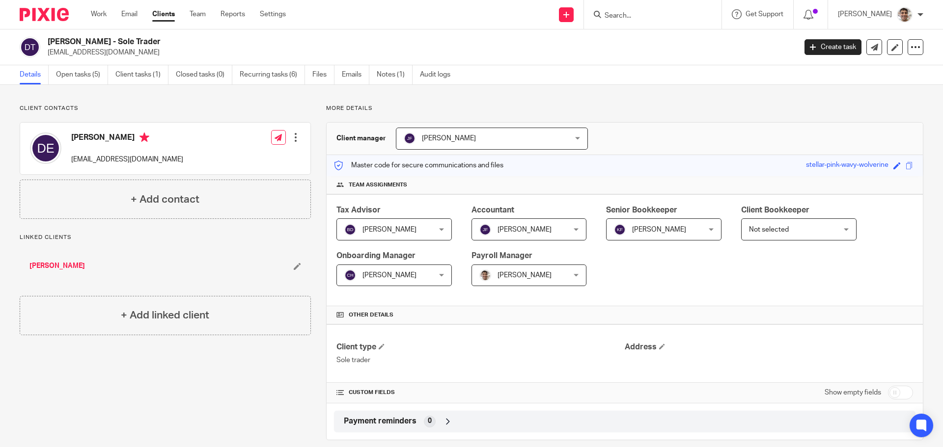
click at [268, 380] on div "Client contacts [PERSON_NAME] [EMAIL_ADDRESS][DOMAIN_NAME] Edit contact Create …" at bounding box center [157, 273] width 306 height 336
click at [97, 16] on link "Work" at bounding box center [99, 14] width 16 height 10
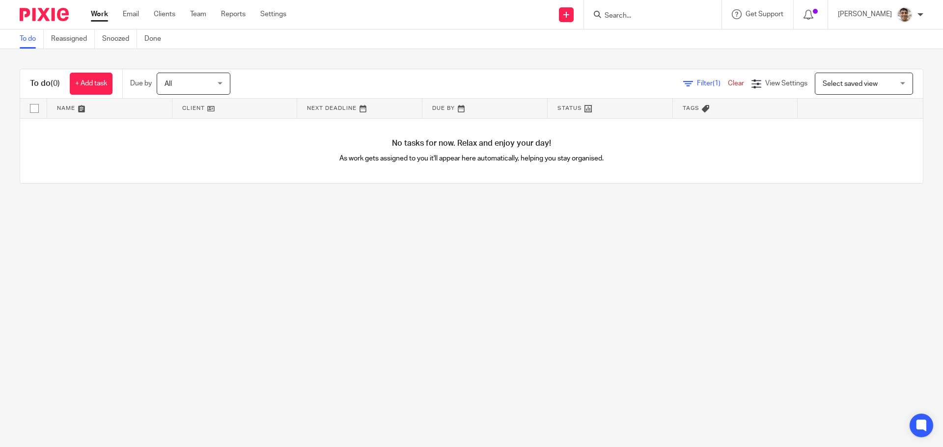
click at [625, 12] on input "Search" at bounding box center [647, 16] width 88 height 9
type input "fac"
click at [678, 47] on link at bounding box center [684, 46] width 166 height 30
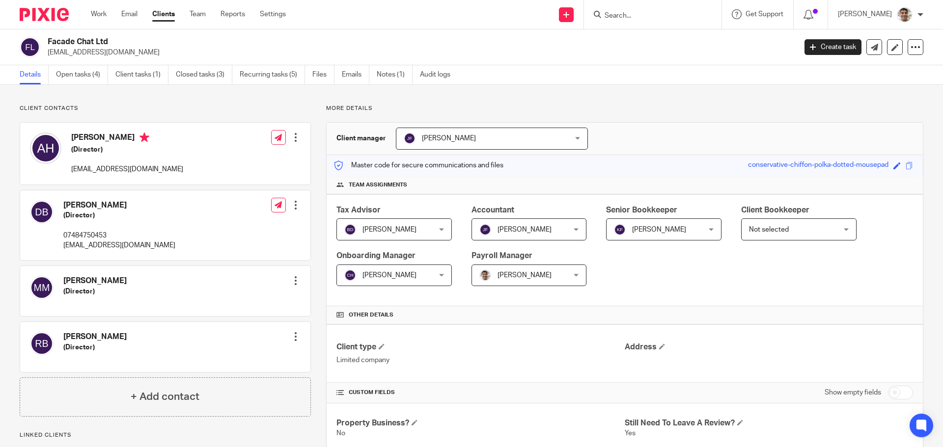
drag, startPoint x: 49, startPoint y: 41, endPoint x: 109, endPoint y: 35, distance: 59.7
click at [109, 35] on div "Facade Chat Ltd [EMAIL_ADDRESS][DOMAIN_NAME] Create task Update from Companies …" at bounding box center [471, 47] width 943 height 36
copy h2 "Facade Chat Ltd"
click at [486, 48] on p "[EMAIL_ADDRESS][DOMAIN_NAME]" at bounding box center [419, 53] width 742 height 10
